Goal: Check status

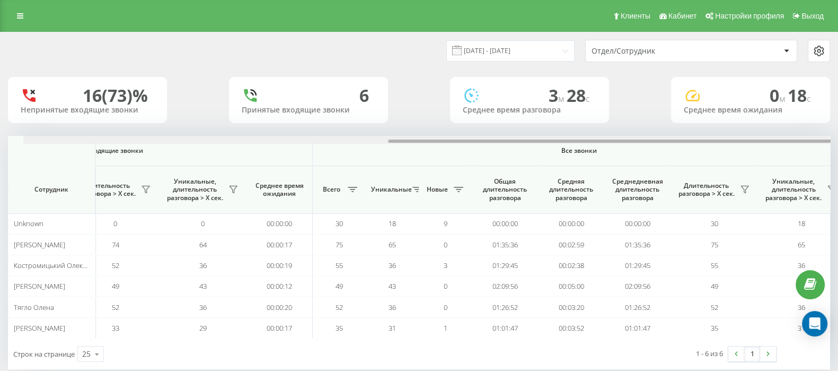
scroll to position [0, 657]
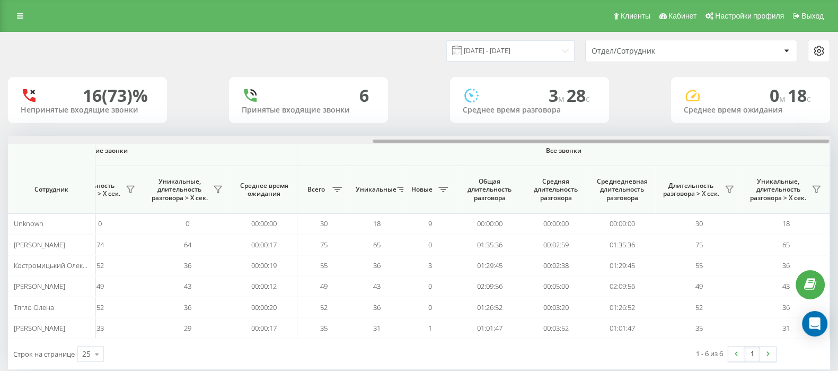
drag, startPoint x: 444, startPoint y: 142, endPoint x: 832, endPoint y: 150, distance: 387.2
click at [832, 150] on div "[DATE] - [DATE] Отдел/Сотрудник 16 (73)% Непринятые входящие звонки 6 Принятые …" at bounding box center [419, 211] width 838 height 358
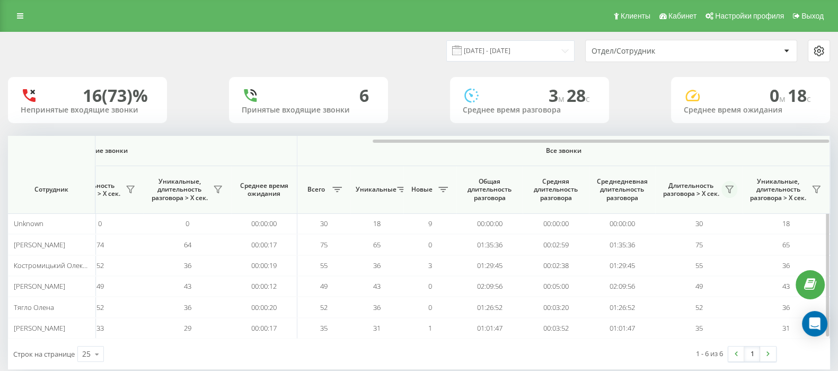
click at [724, 189] on button at bounding box center [730, 189] width 16 height 17
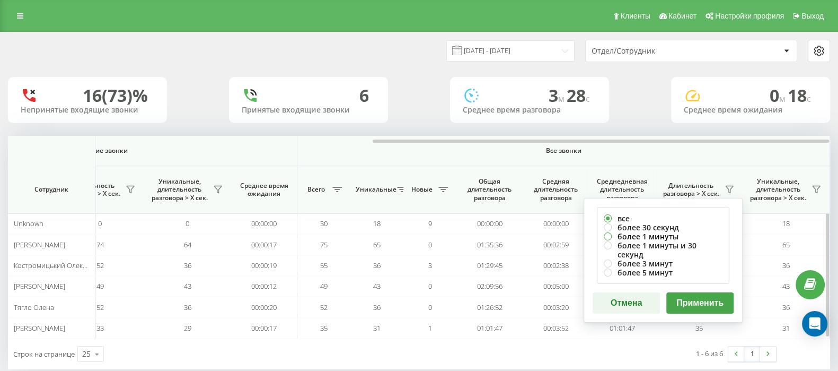
click at [606, 234] on label "более 1 минуты" at bounding box center [663, 236] width 119 height 9
radio input "true"
click at [684, 296] on button "Применить" at bounding box center [700, 302] width 67 height 21
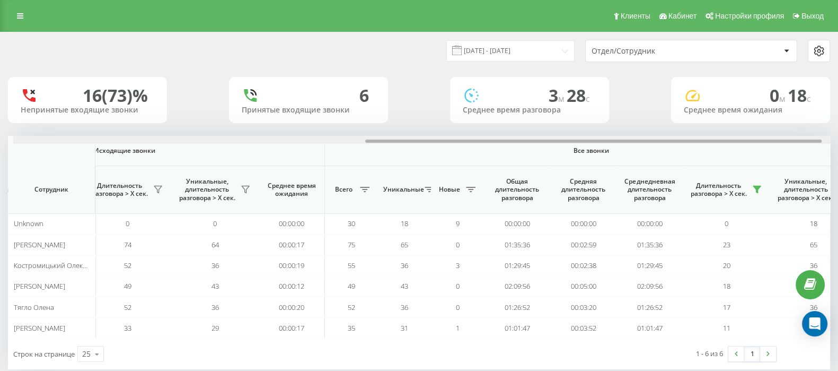
scroll to position [0, 636]
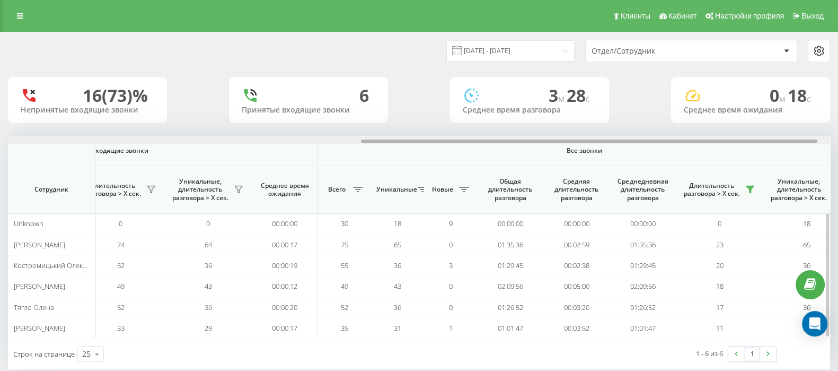
drag, startPoint x: 430, startPoint y: 142, endPoint x: 783, endPoint y: 152, distance: 353.9
click at [783, 152] on div "Входящие звонки Исходящие звонки Все звонки Сотрудник Всего Уникальные Новые Пр…" at bounding box center [419, 237] width 823 height 203
